Goal: Information Seeking & Learning: Learn about a topic

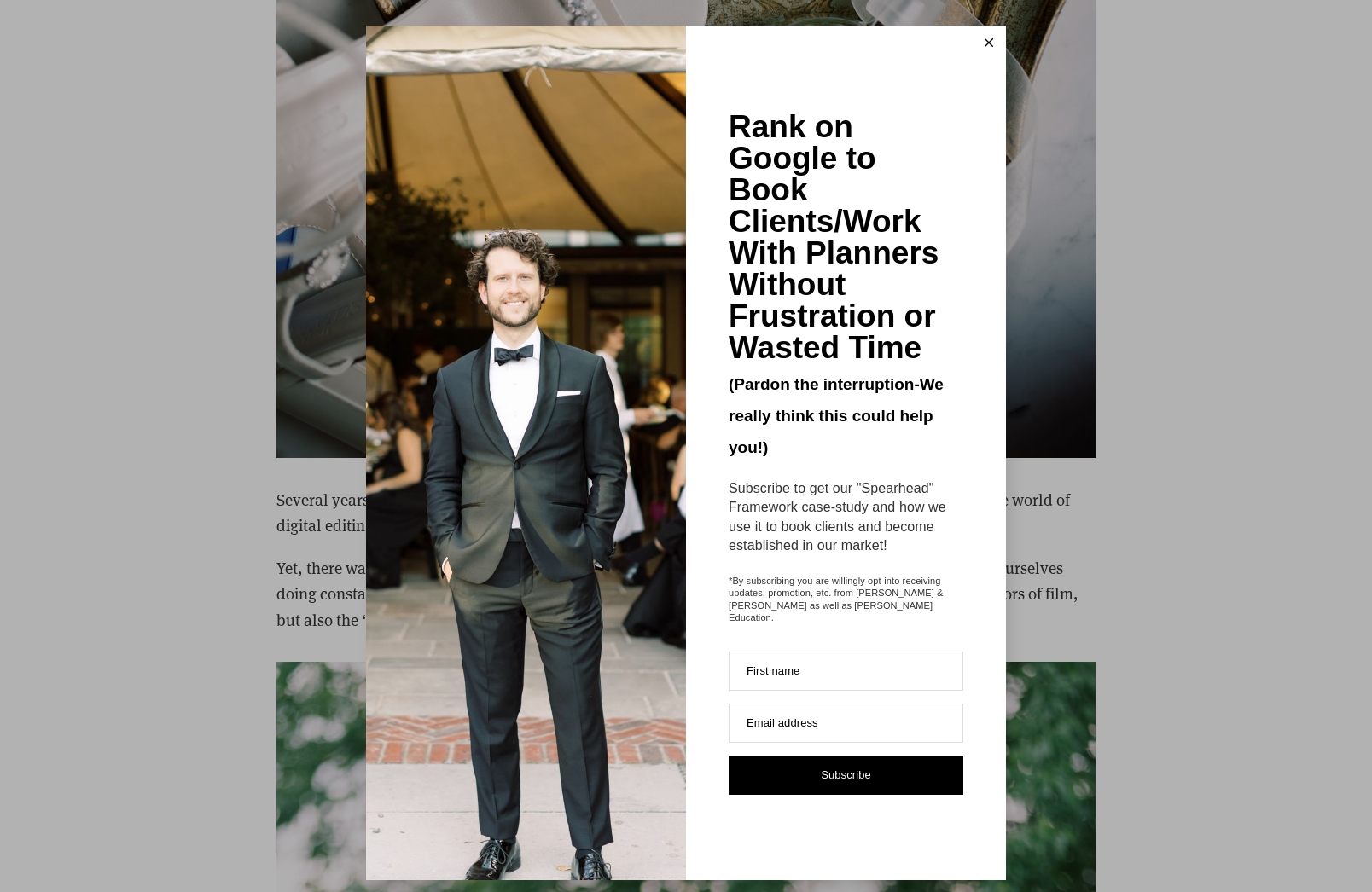
scroll to position [6359, 0]
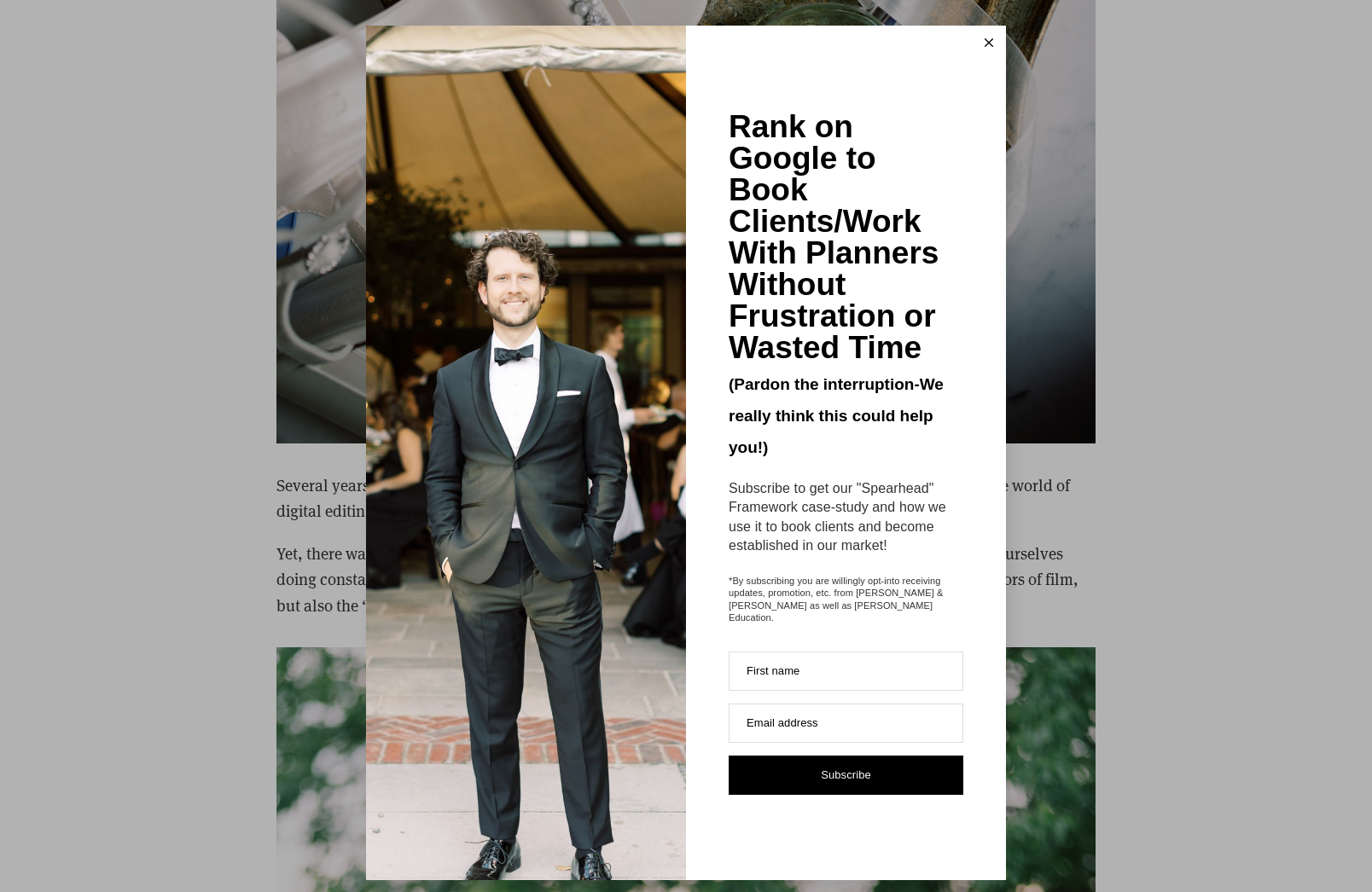
click at [991, 40] on icon at bounding box center [989, 42] width 9 height 9
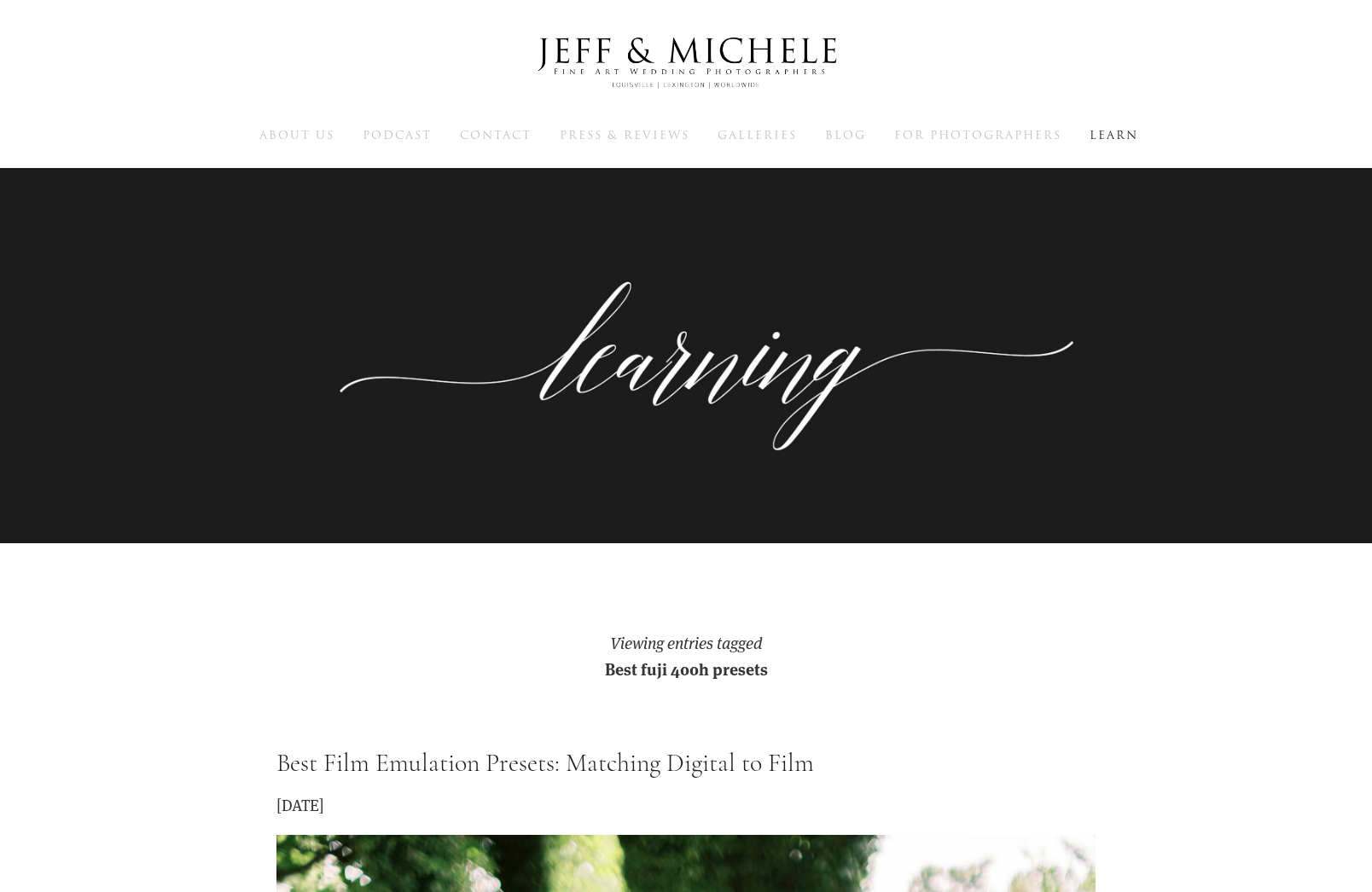
scroll to position [0, 0]
click at [930, 129] on span "For Photographers" at bounding box center [977, 135] width 167 height 16
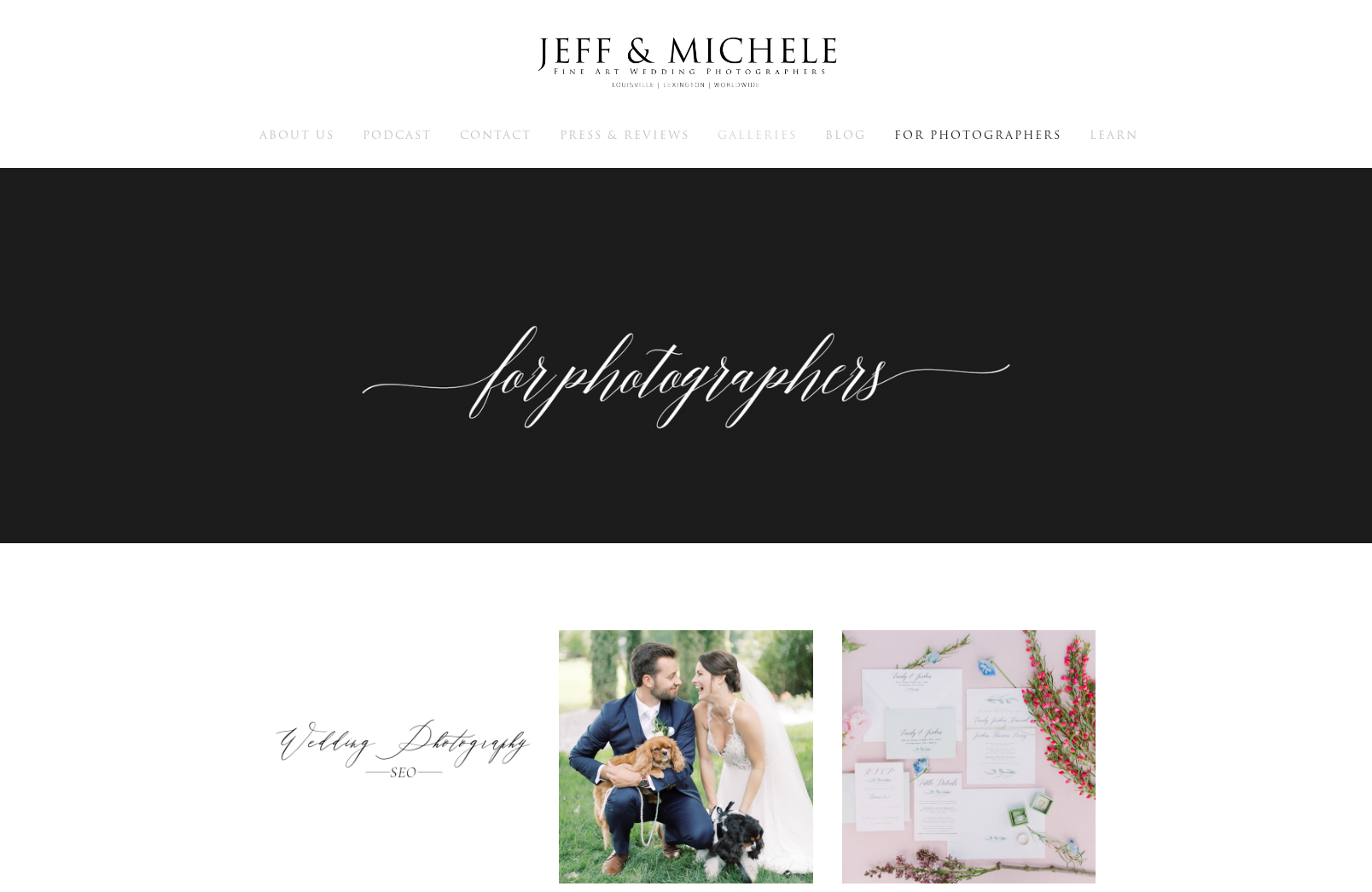
click at [754, 130] on span "Galleries" at bounding box center [757, 135] width 80 height 16
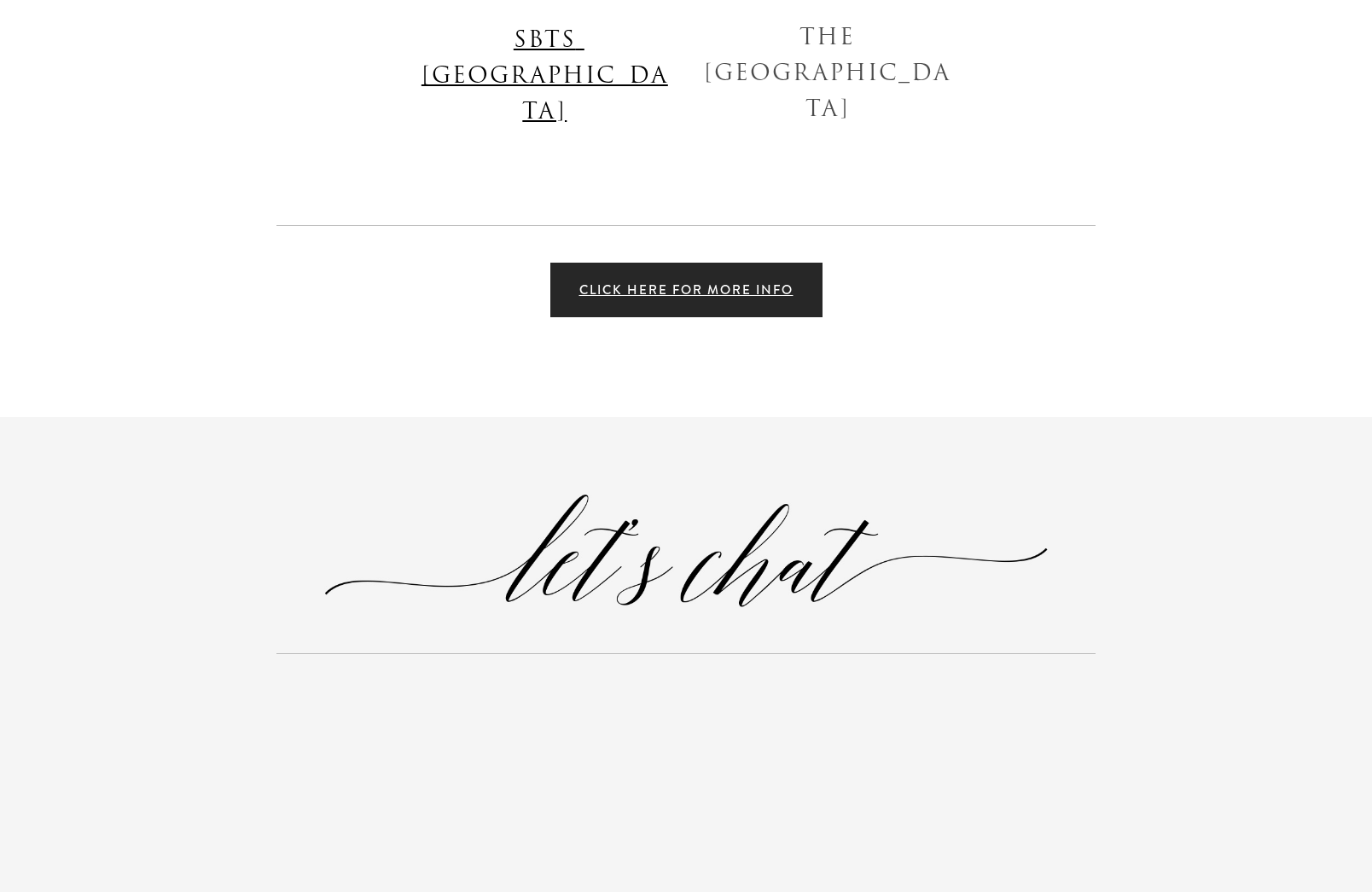
scroll to position [4274, 0]
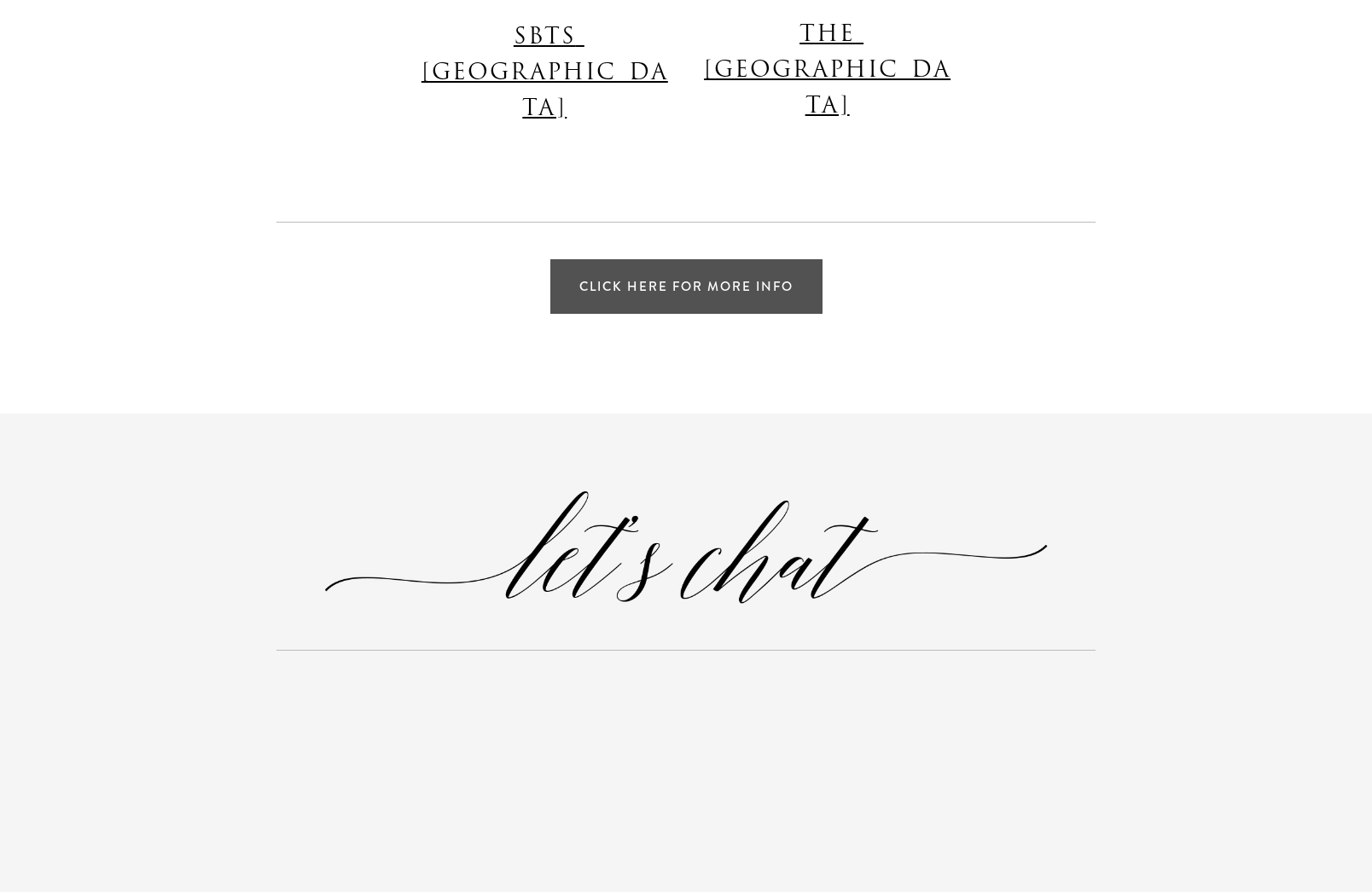
click at [738, 259] on link "Click Here for More Info" at bounding box center [686, 286] width 272 height 55
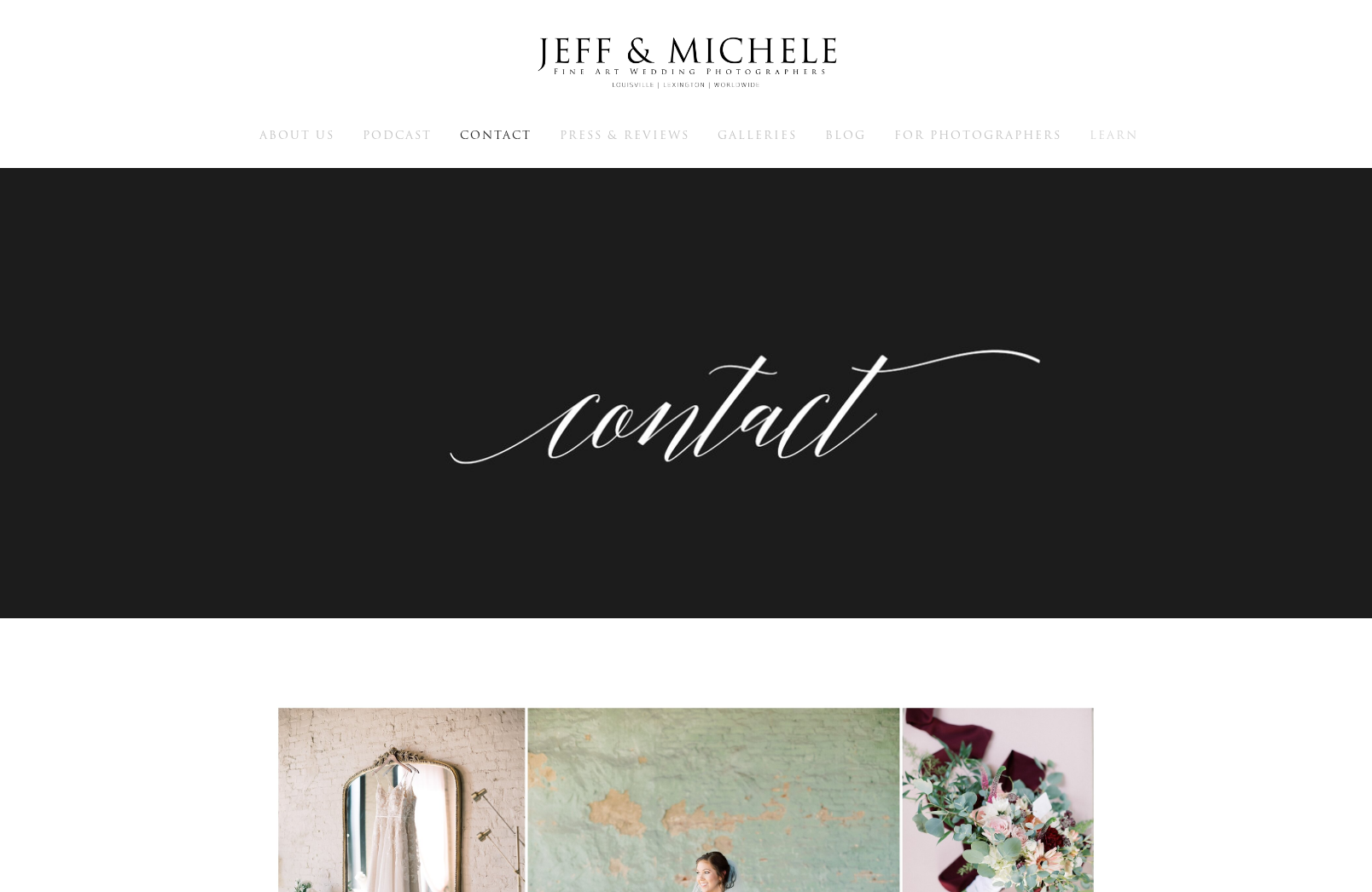
click at [1114, 134] on span "Learn" at bounding box center [1114, 135] width 49 height 16
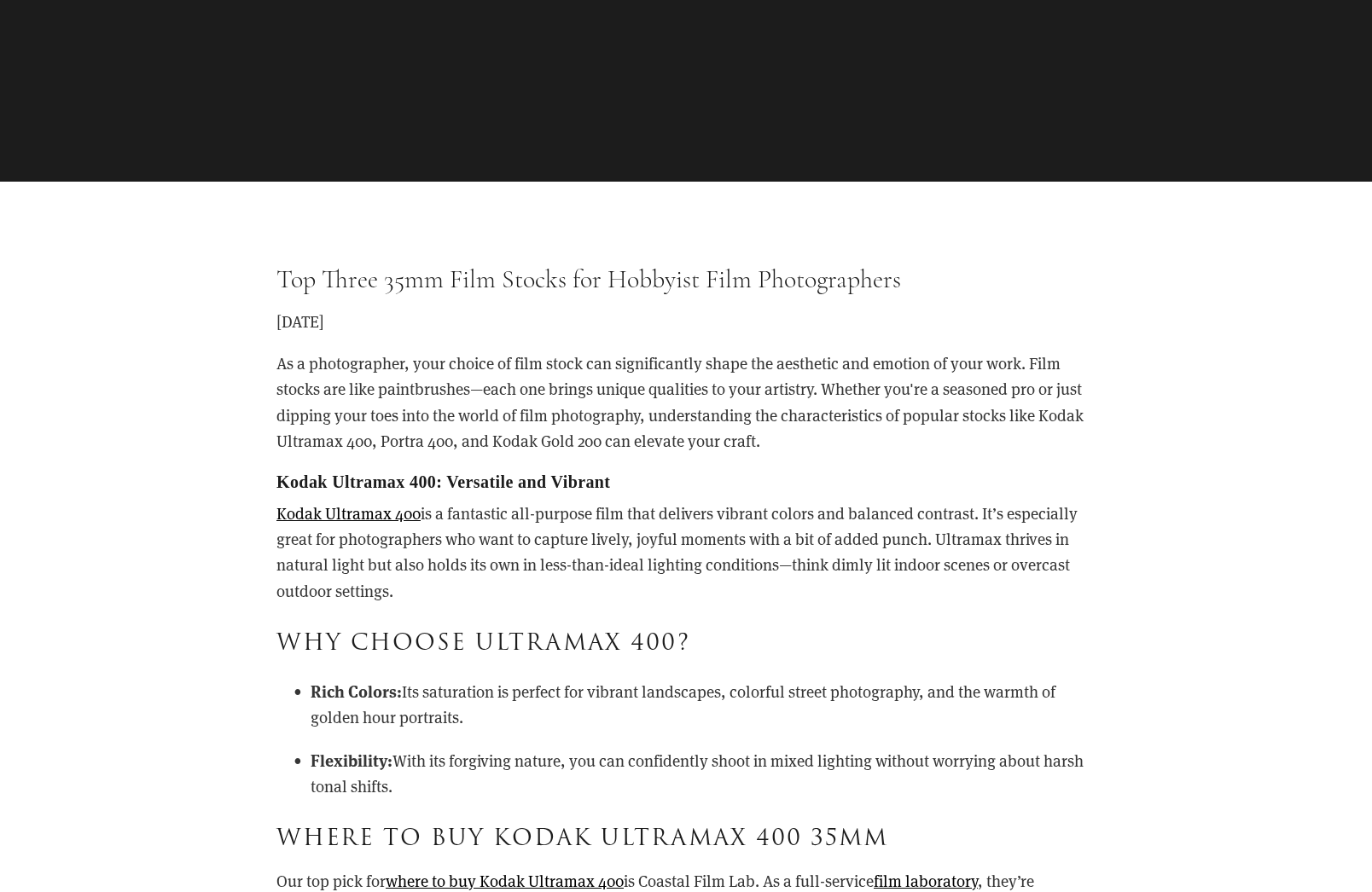
scroll to position [366, 0]
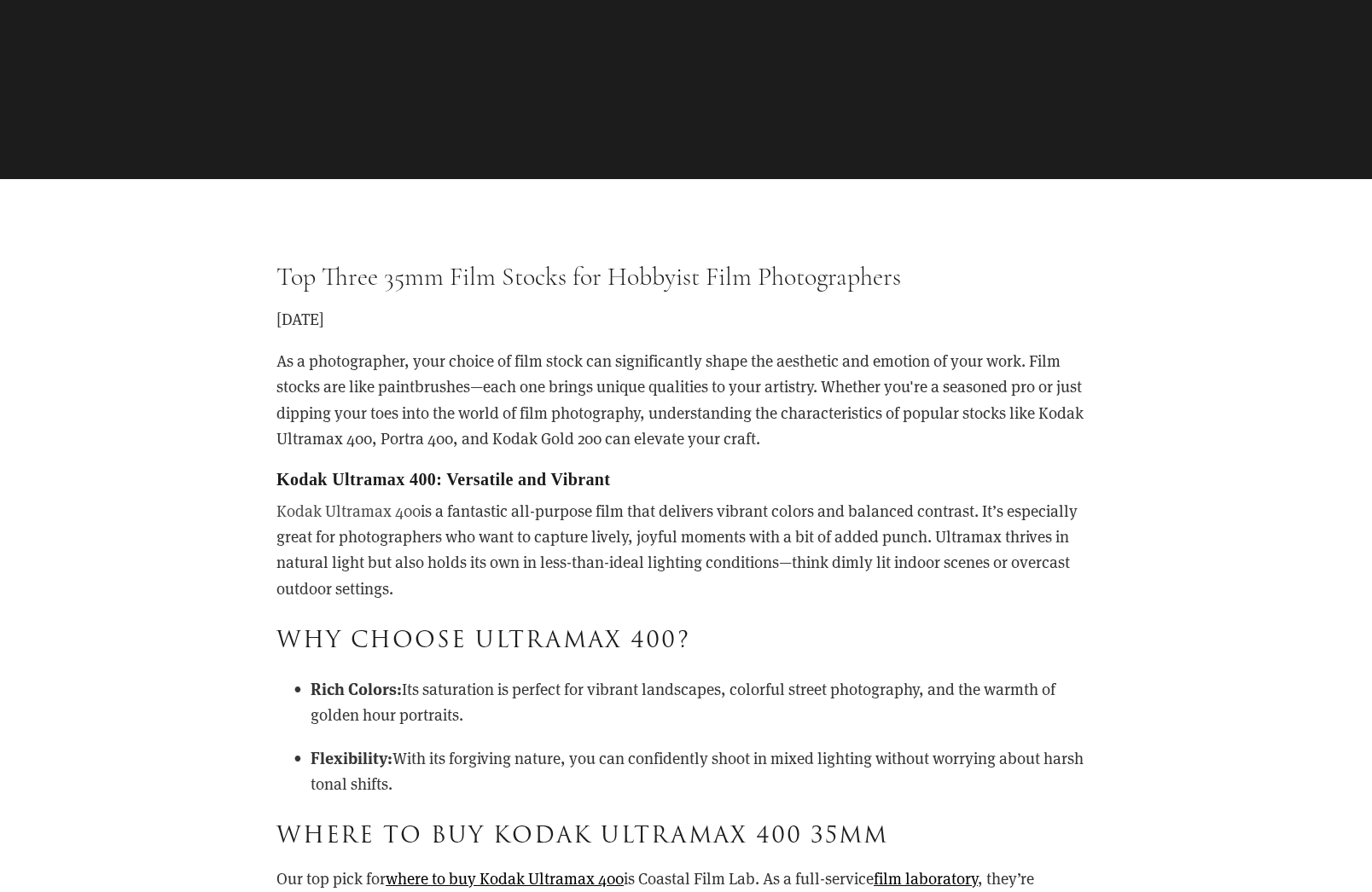
click at [348, 507] on link "Kodak Ultramax 400" at bounding box center [348, 510] width 144 height 22
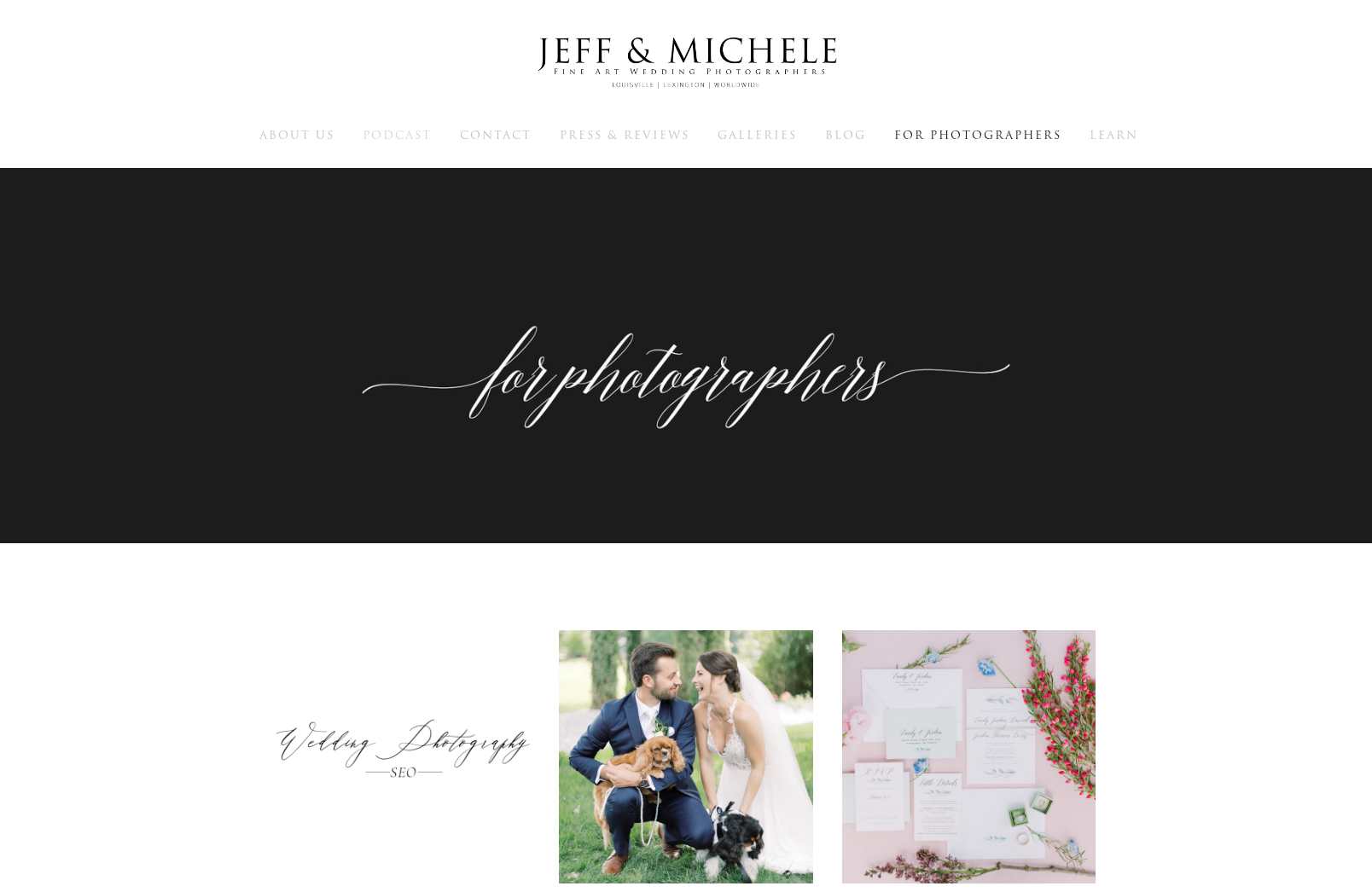
click at [391, 132] on span "Podcast" at bounding box center [398, 135] width 69 height 16
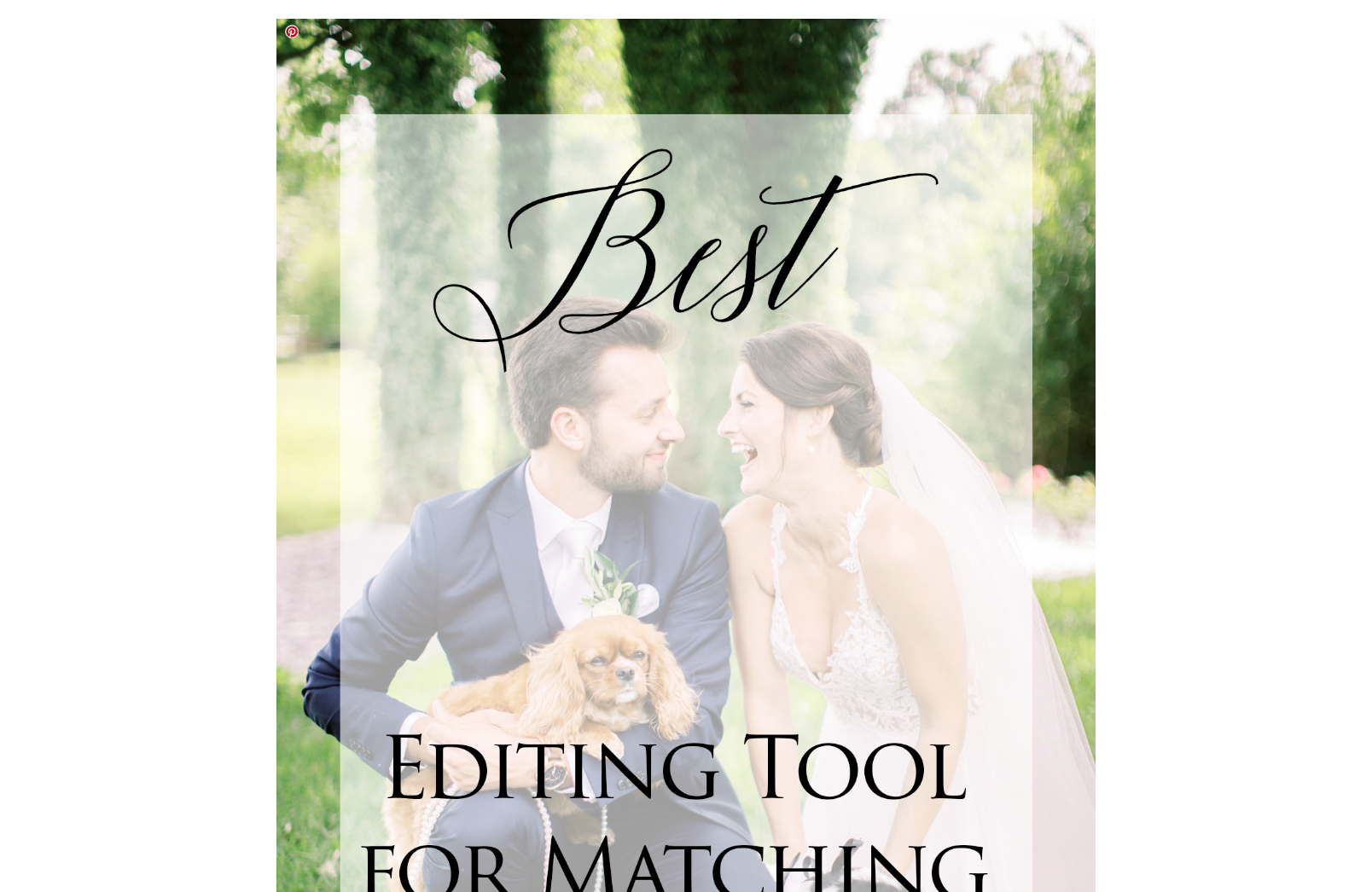
scroll to position [898, 0]
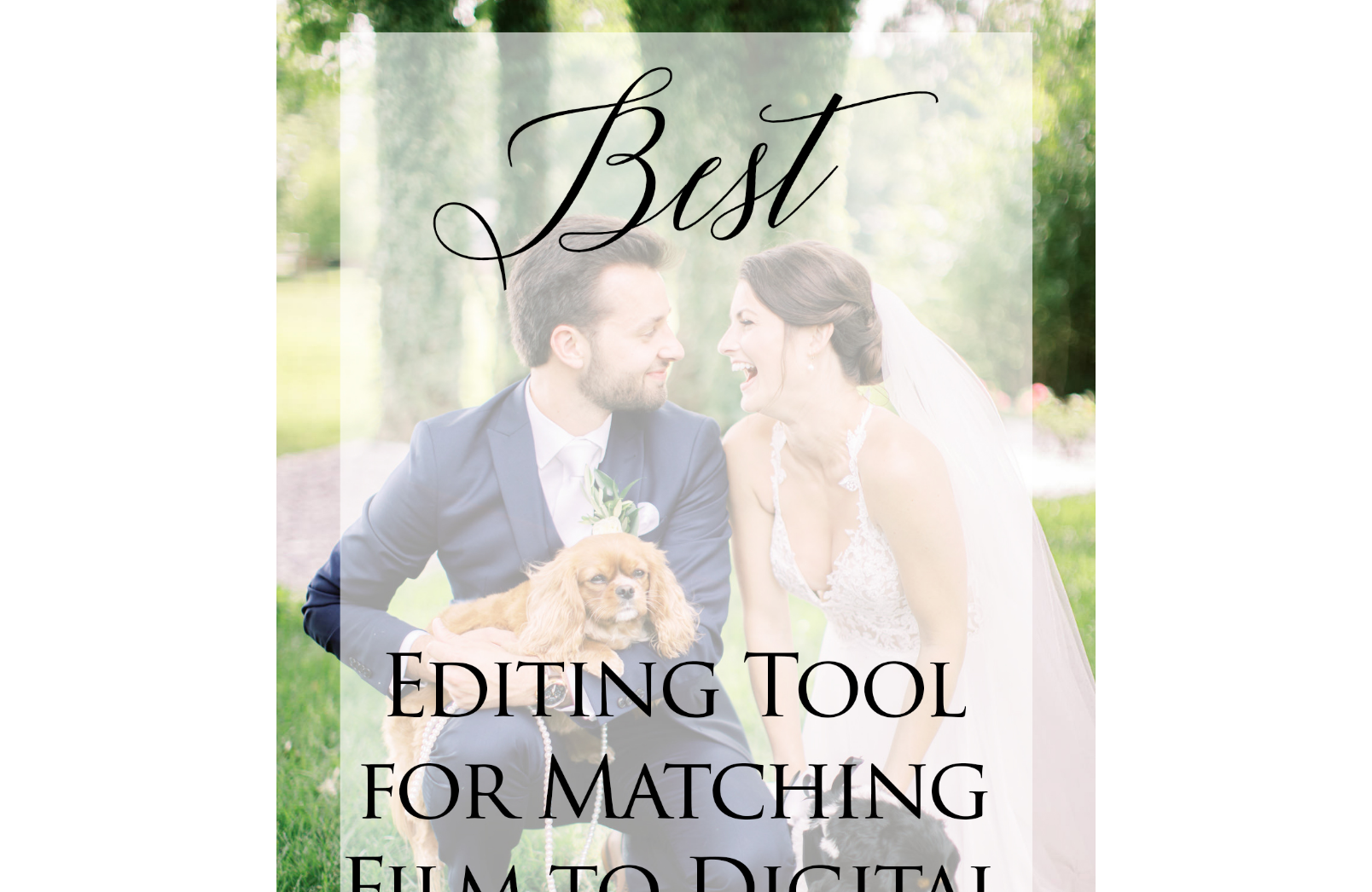
click at [721, 443] on img at bounding box center [686, 551] width 819 height 1228
drag, startPoint x: 661, startPoint y: 645, endPoint x: 663, endPoint y: 634, distance: 11.2
click at [662, 643] on img at bounding box center [686, 551] width 819 height 1228
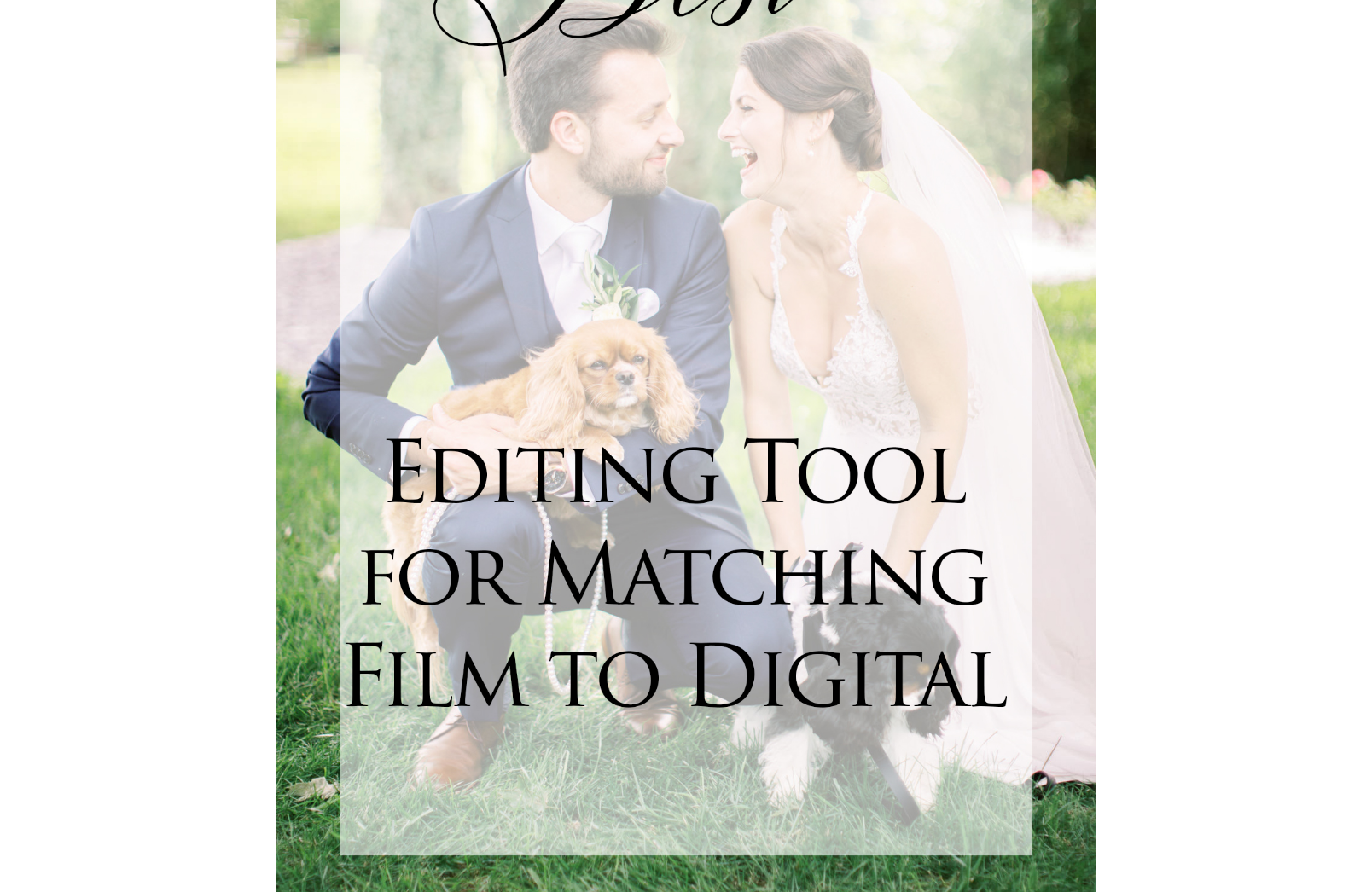
scroll to position [1144, 0]
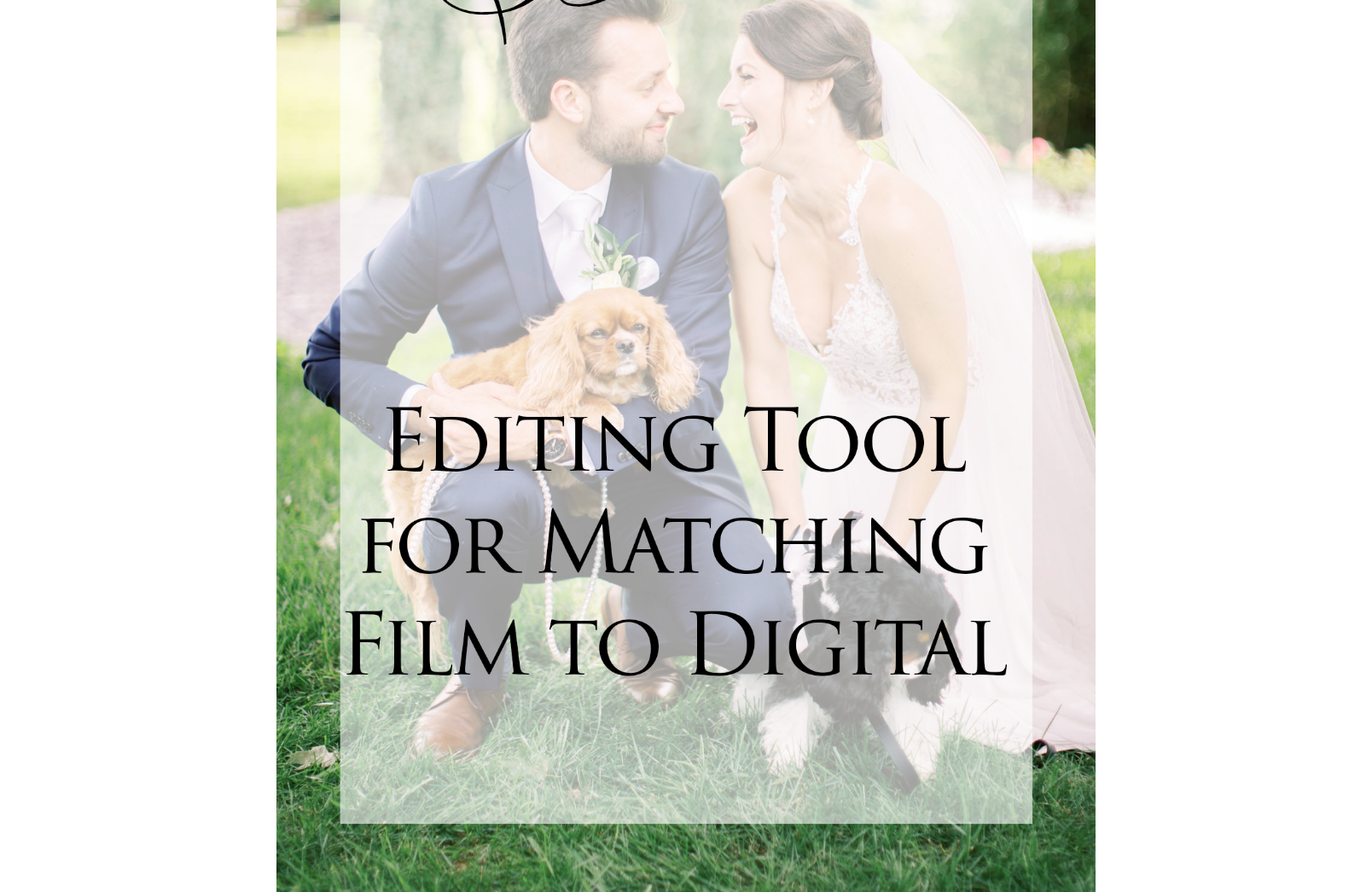
click at [684, 538] on img at bounding box center [686, 305] width 819 height 1228
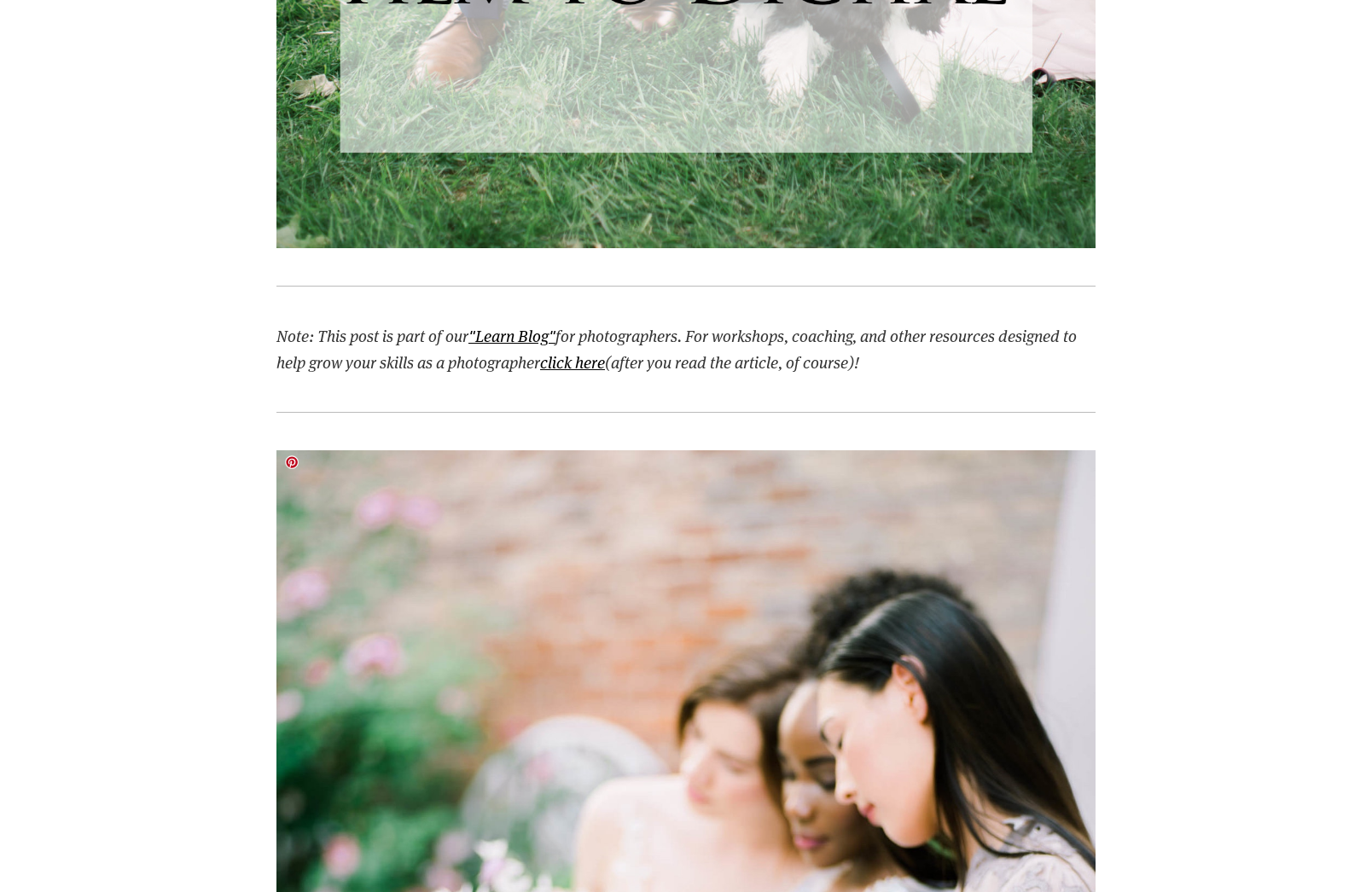
scroll to position [1816, 0]
click at [529, 339] on em ""Learn Blog"" at bounding box center [512, 334] width 87 height 22
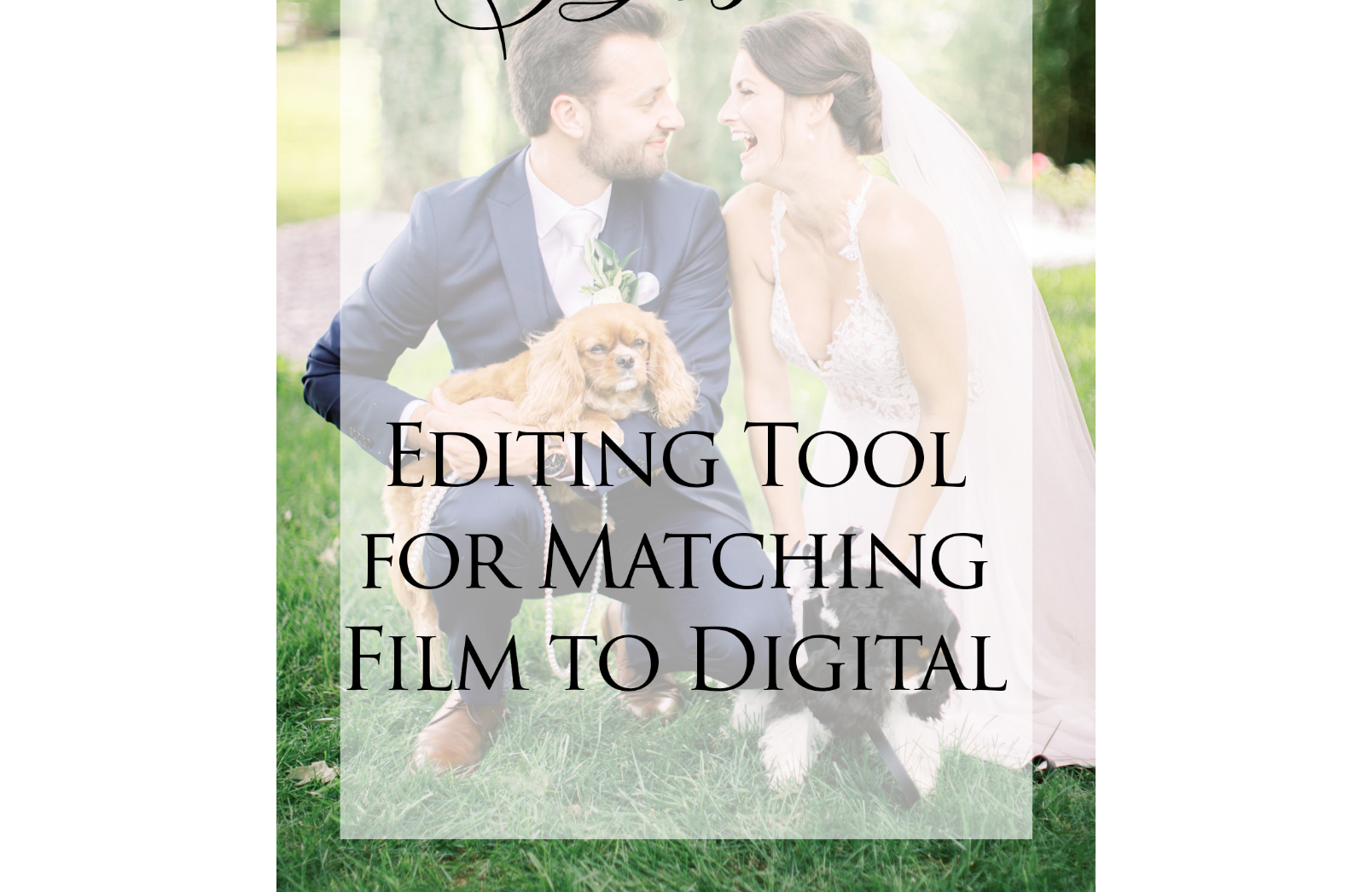
scroll to position [1128, 0]
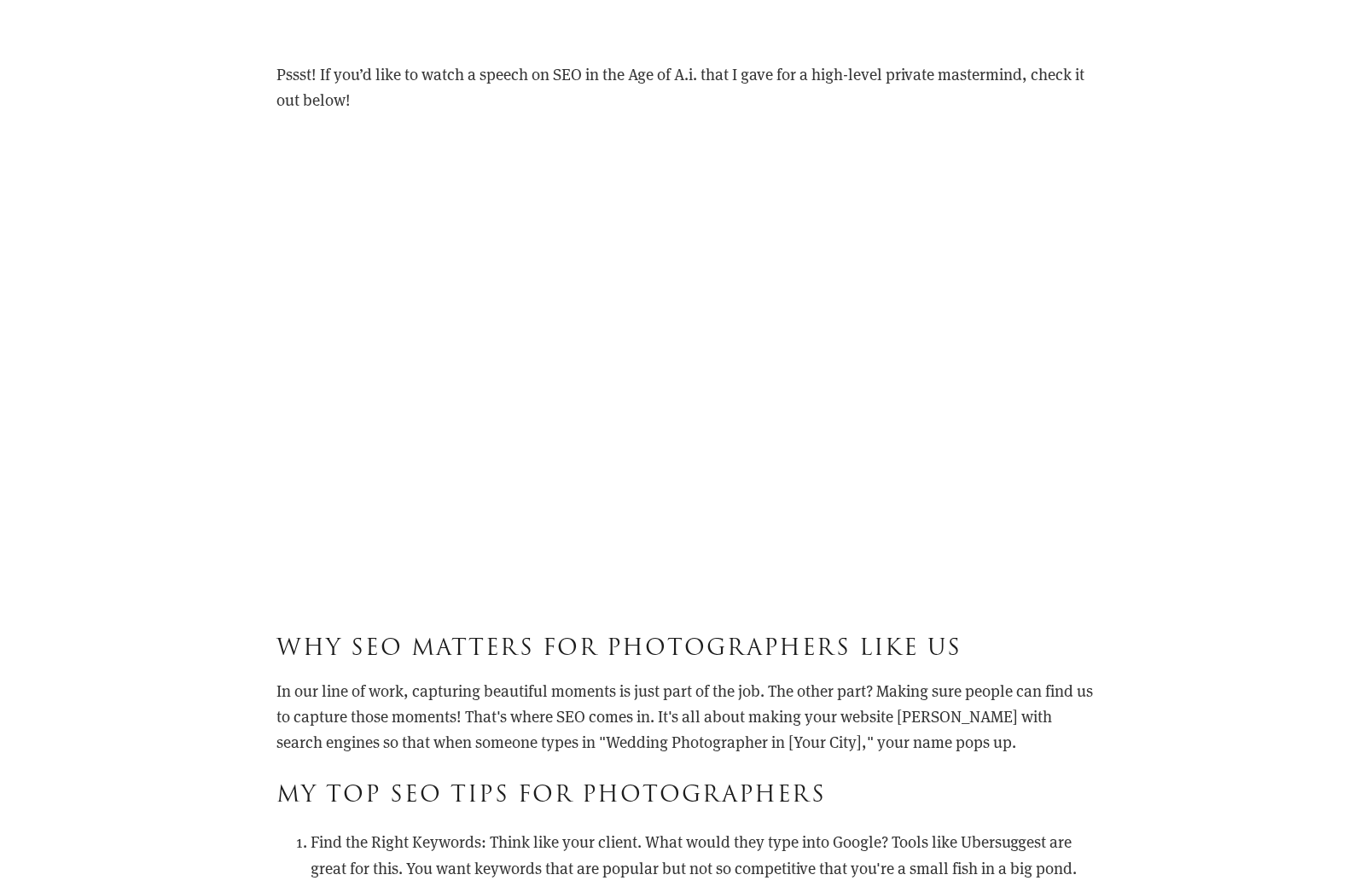
scroll to position [3245, 0]
